Goal: Find contact information: Find contact information

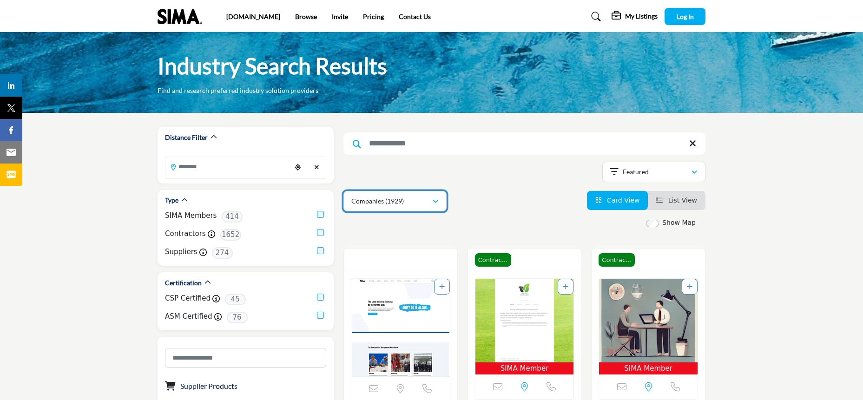
click at [429, 202] on div "Companies (1929)" at bounding box center [391, 201] width 81 height 11
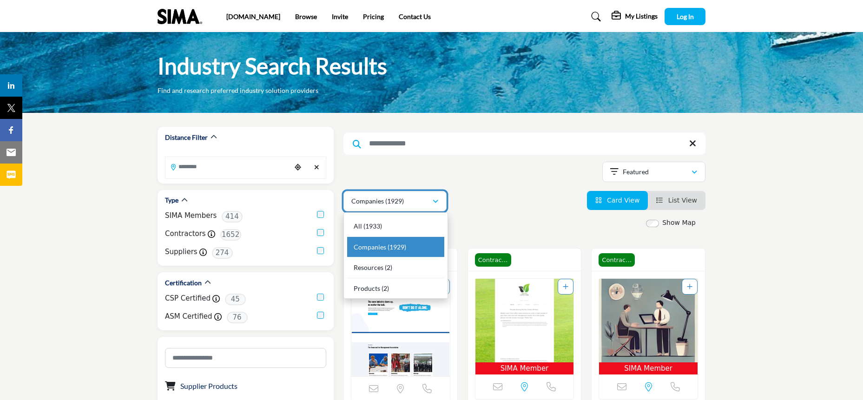
click at [429, 202] on div "Companies (1929)" at bounding box center [391, 201] width 81 height 11
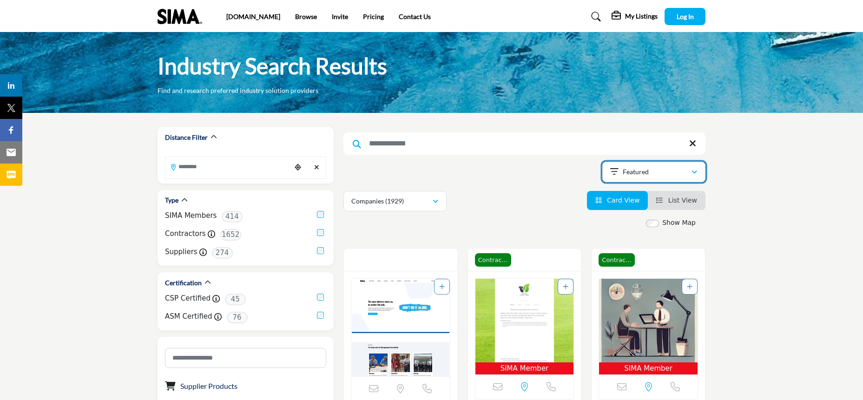
click at [680, 165] on button "Featured" at bounding box center [653, 172] width 103 height 20
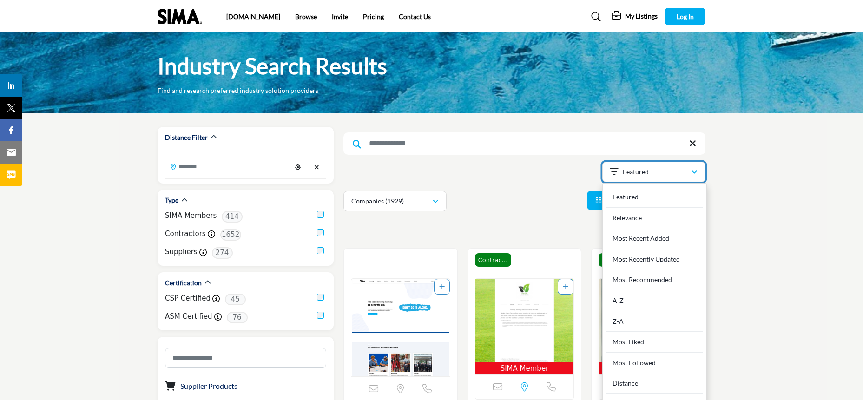
click at [681, 166] on button "Featured" at bounding box center [653, 172] width 103 height 20
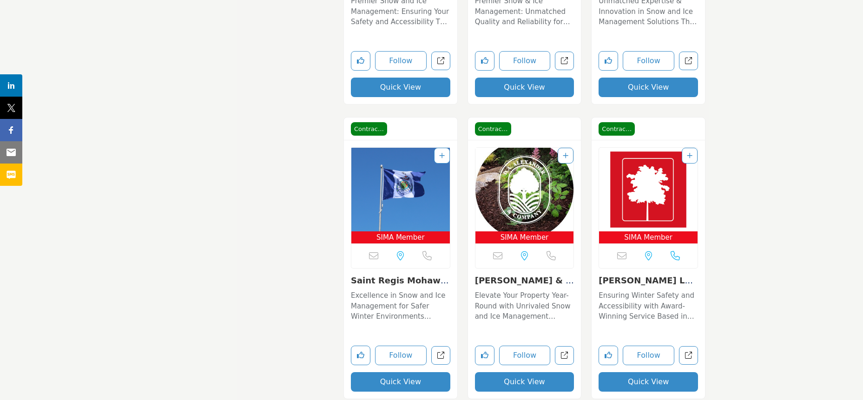
scroll to position [8099, 0]
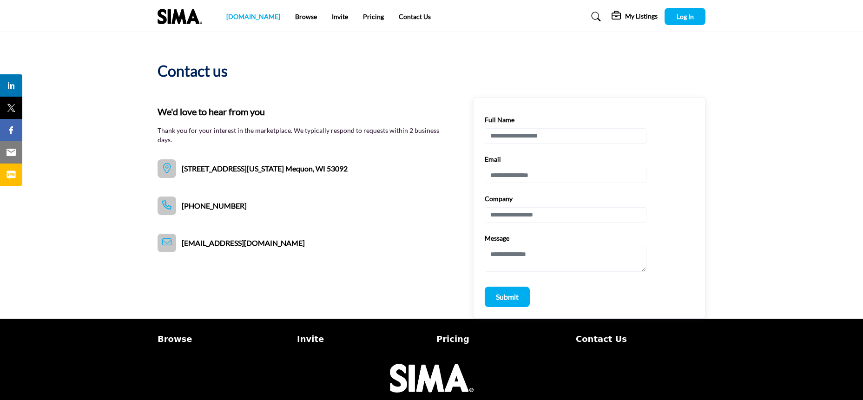
click at [236, 15] on link "[DOMAIN_NAME]" at bounding box center [253, 17] width 54 height 8
